Goal: Navigation & Orientation: Find specific page/section

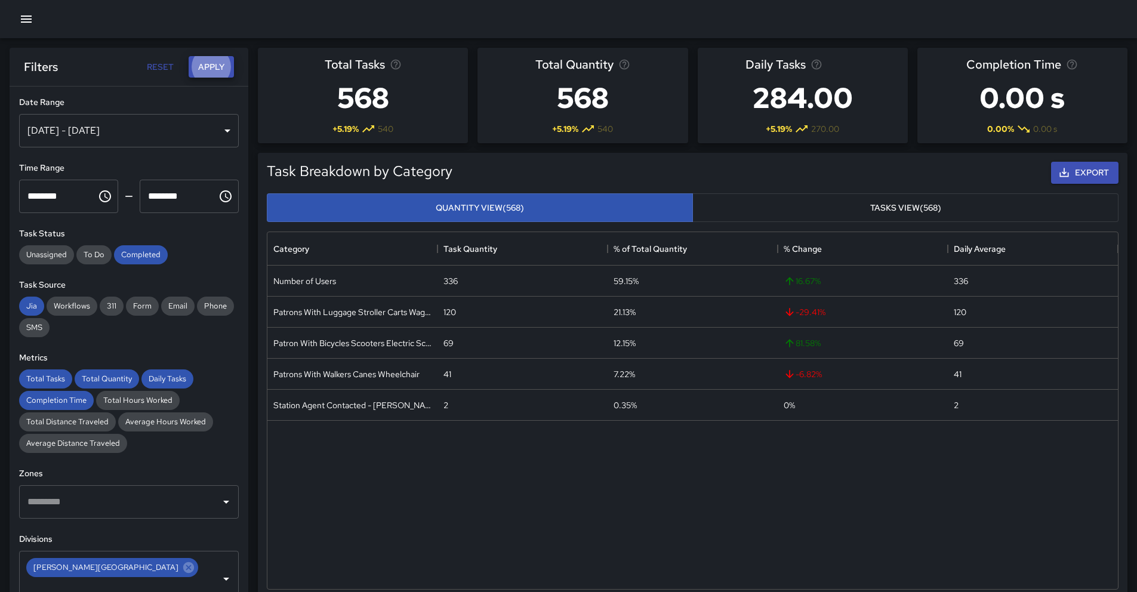
scroll to position [348, 841]
click at [25, 14] on icon "button" at bounding box center [26, 19] width 14 height 14
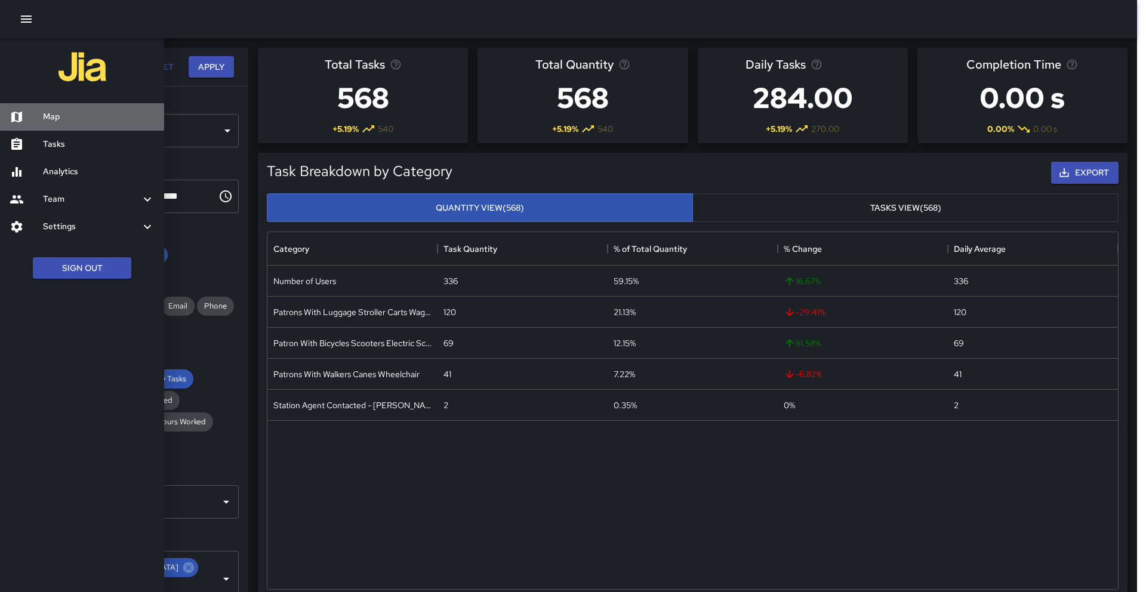
click at [65, 112] on h6 "Map" at bounding box center [99, 116] width 112 height 13
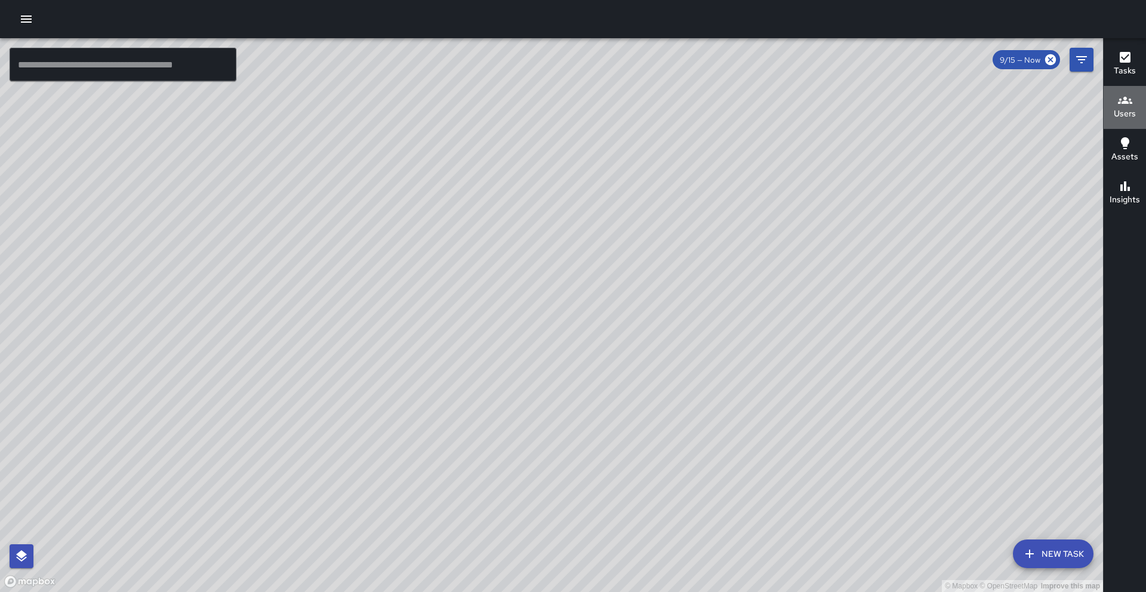
click at [1123, 104] on icon "button" at bounding box center [1125, 100] width 14 height 14
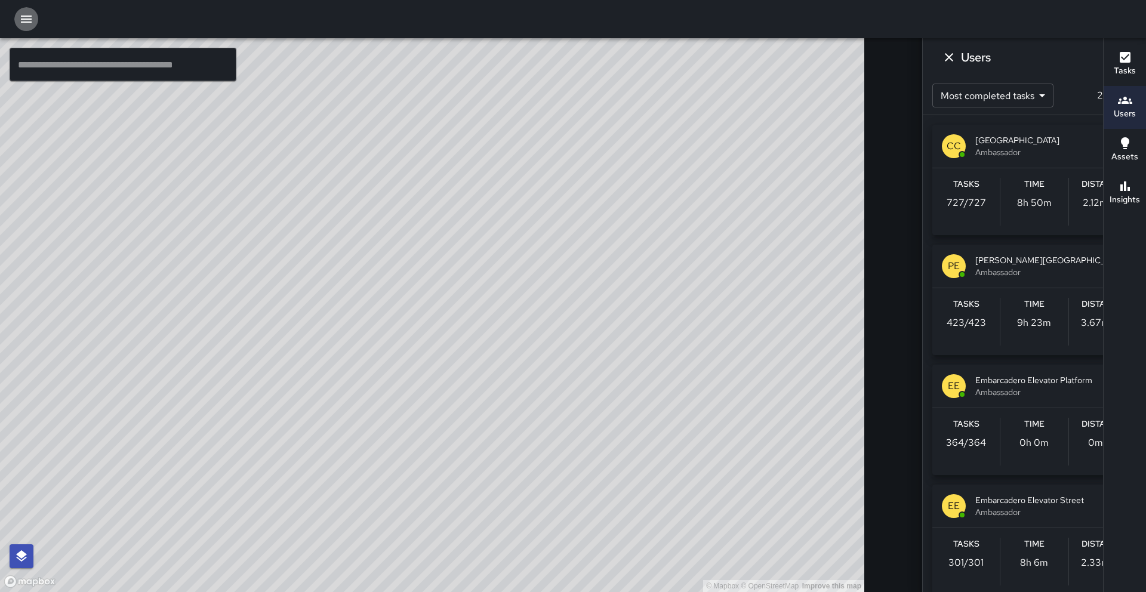
click at [33, 16] on icon "button" at bounding box center [26, 19] width 14 height 14
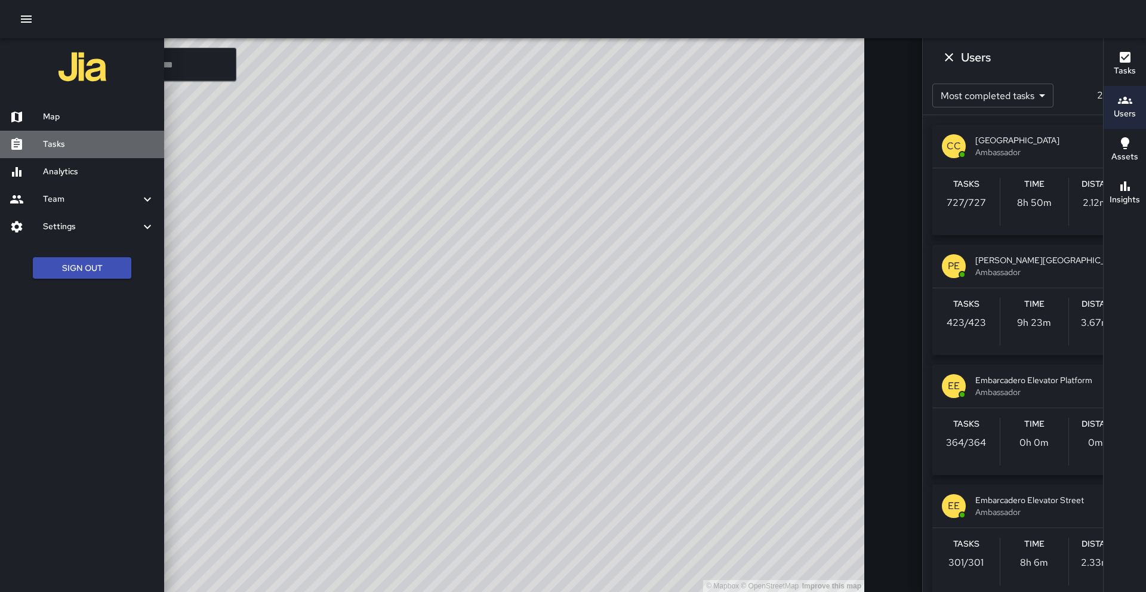
click at [60, 140] on h6 "Tasks" at bounding box center [99, 144] width 112 height 13
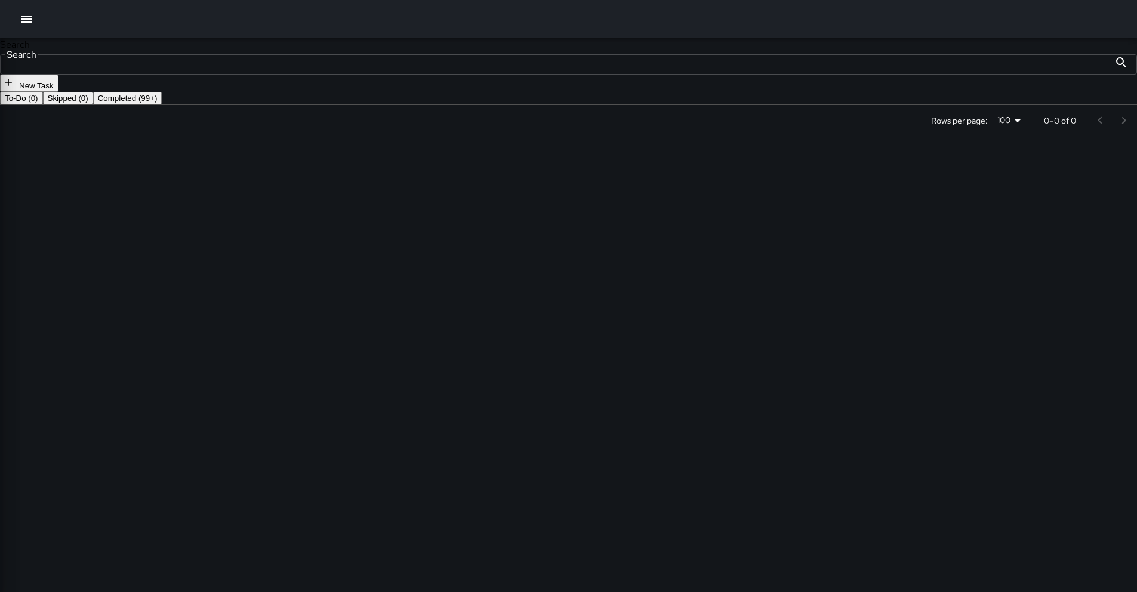
scroll to position [497, 878]
click at [24, 24] on icon "button" at bounding box center [26, 19] width 14 height 14
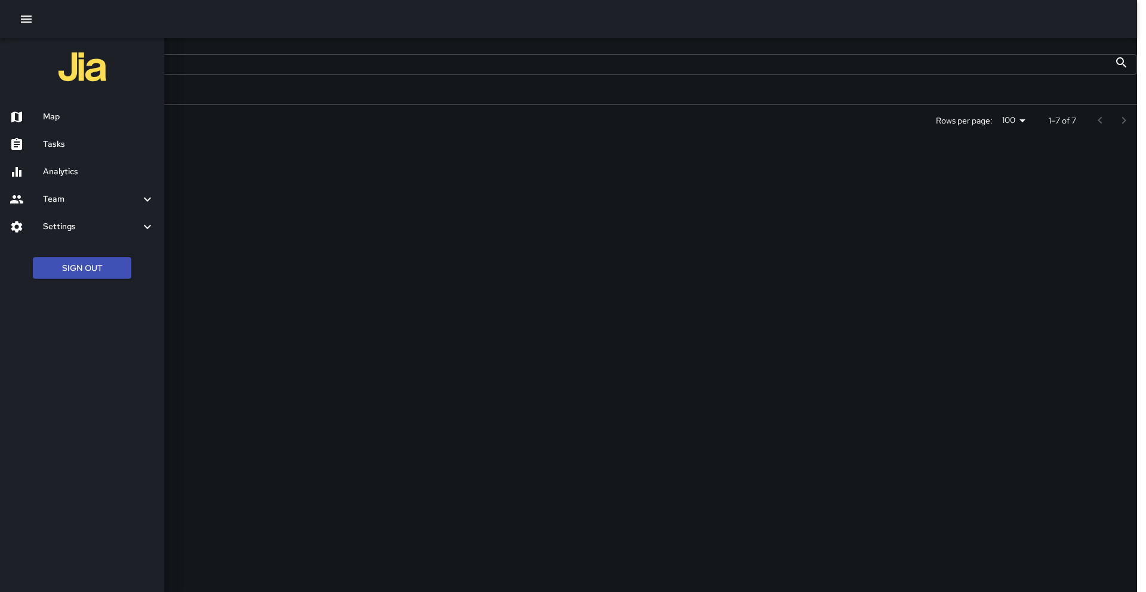
click at [71, 174] on h6 "Analytics" at bounding box center [99, 171] width 112 height 13
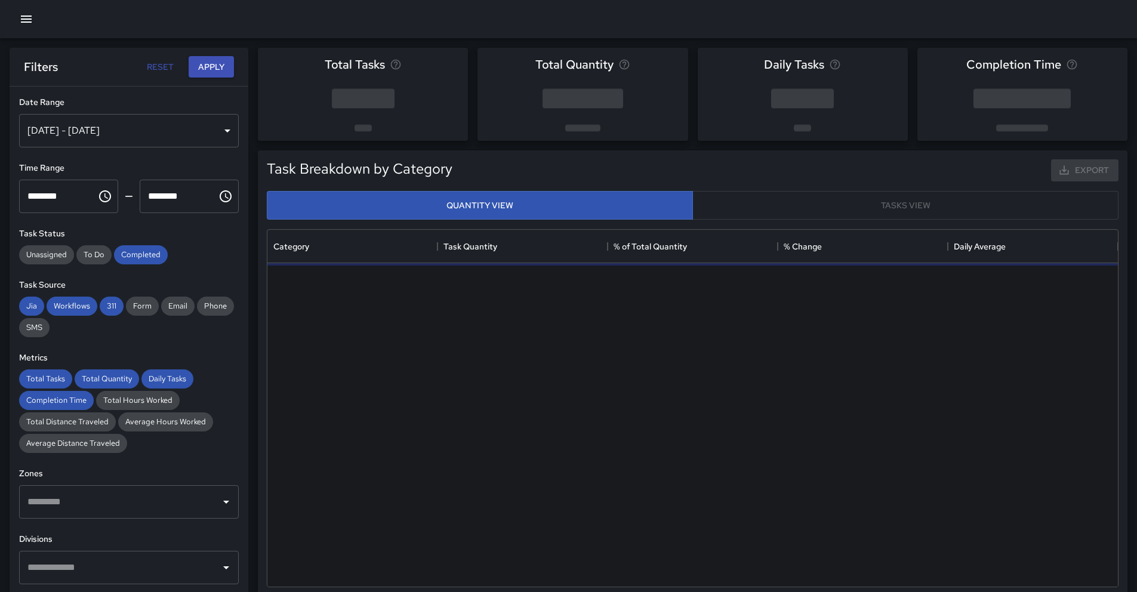
scroll to position [348, 841]
